Goal: Browse casually

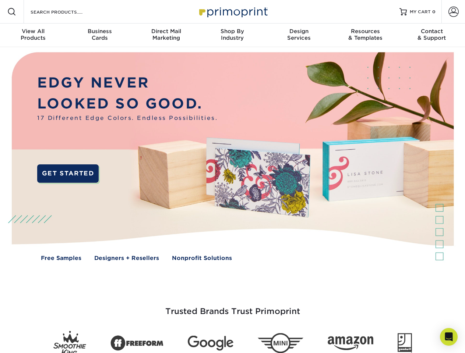
click at [232, 177] on img at bounding box center [232, 162] width 460 height 230
click at [12, 12] on span at bounding box center [11, 11] width 9 height 9
click at [453, 12] on span at bounding box center [453, 12] width 10 height 10
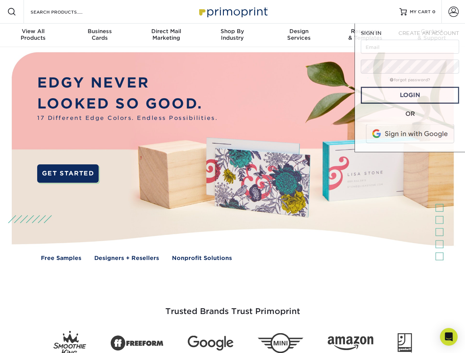
click at [33, 35] on div "View All Products" at bounding box center [33, 34] width 66 height 13
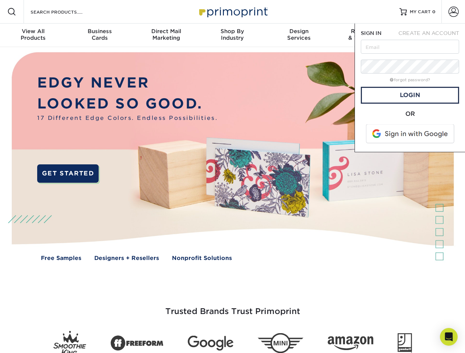
click at [99, 35] on div "Business Cards" at bounding box center [99, 34] width 66 height 13
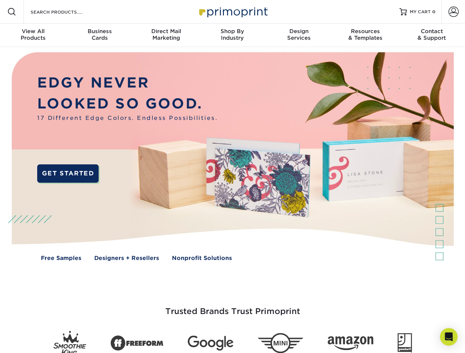
click at [166, 35] on div "Direct Mail Marketing" at bounding box center [166, 34] width 66 height 13
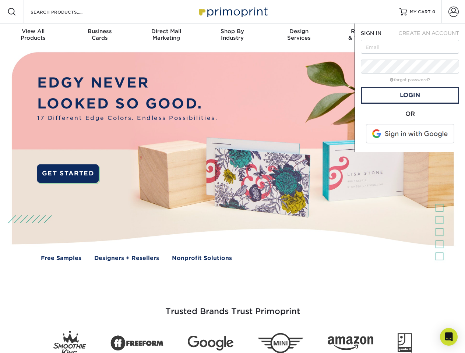
click at [232, 35] on div "Shop By Industry" at bounding box center [232, 34] width 66 height 13
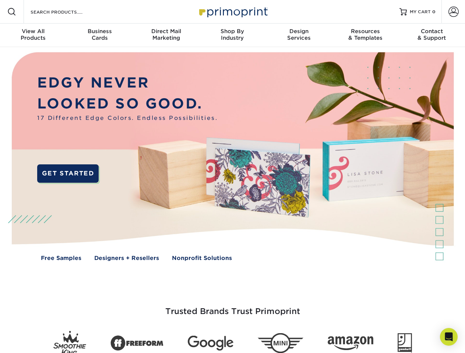
click at [299, 35] on div "Design Services" at bounding box center [299, 34] width 66 height 13
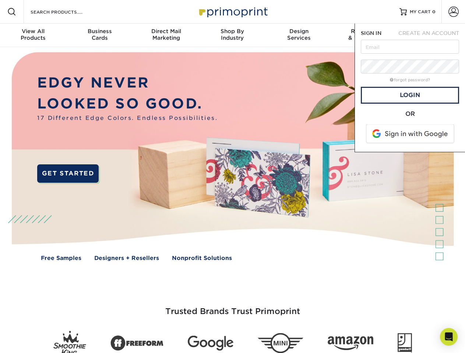
click at [365, 35] on span "SIGN IN" at bounding box center [371, 33] width 21 height 6
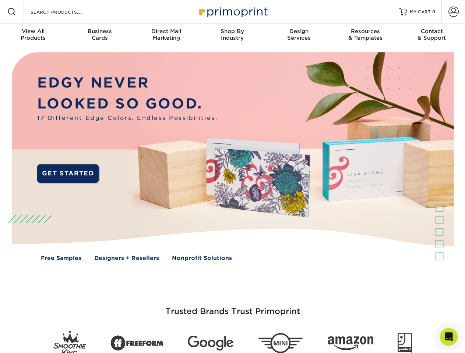
click at [432, 35] on div "Contact & Support" at bounding box center [431, 34] width 66 height 13
